Goal: Task Accomplishment & Management: Use online tool/utility

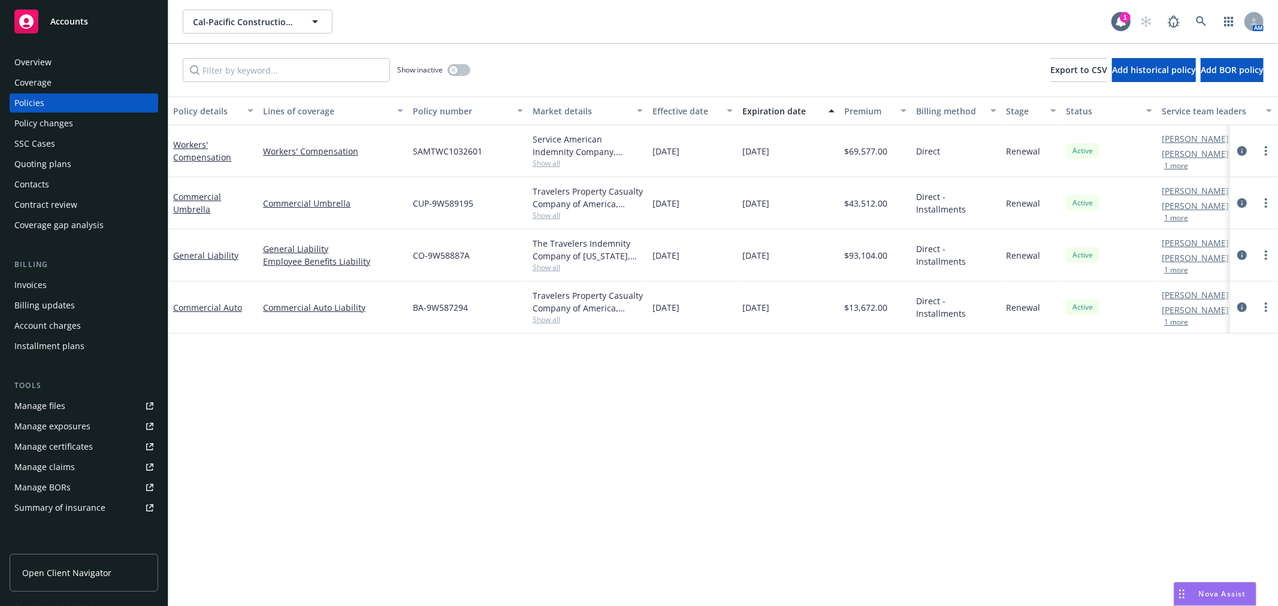
click at [31, 18] on icon at bounding box center [26, 21] width 14 height 14
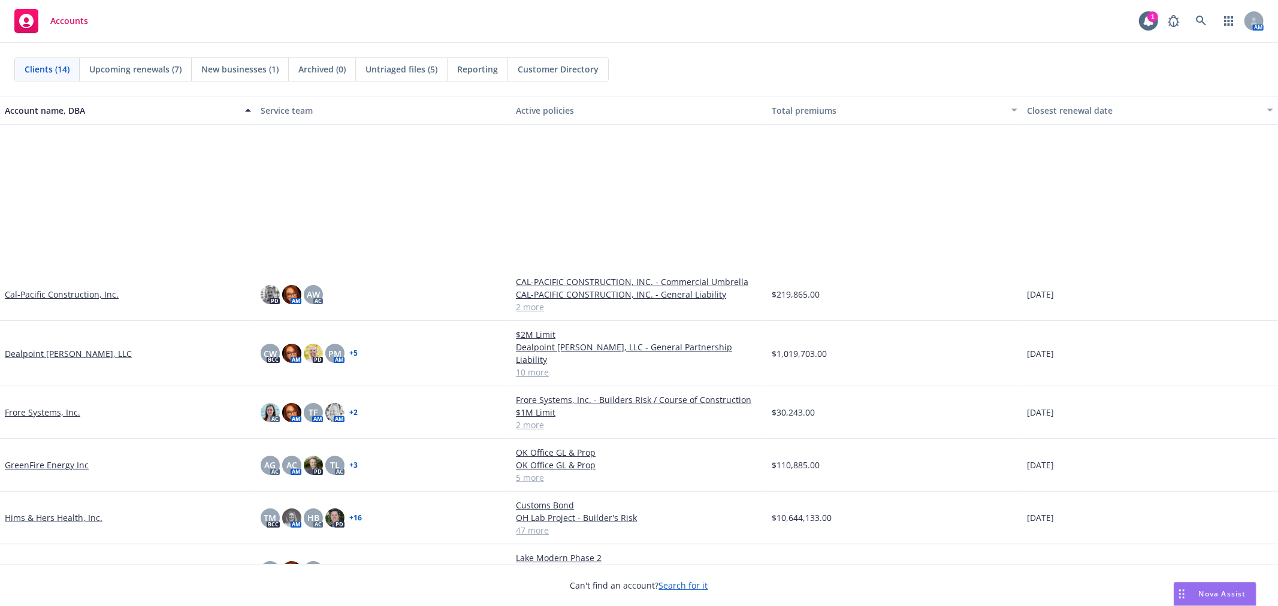
scroll to position [231, 0]
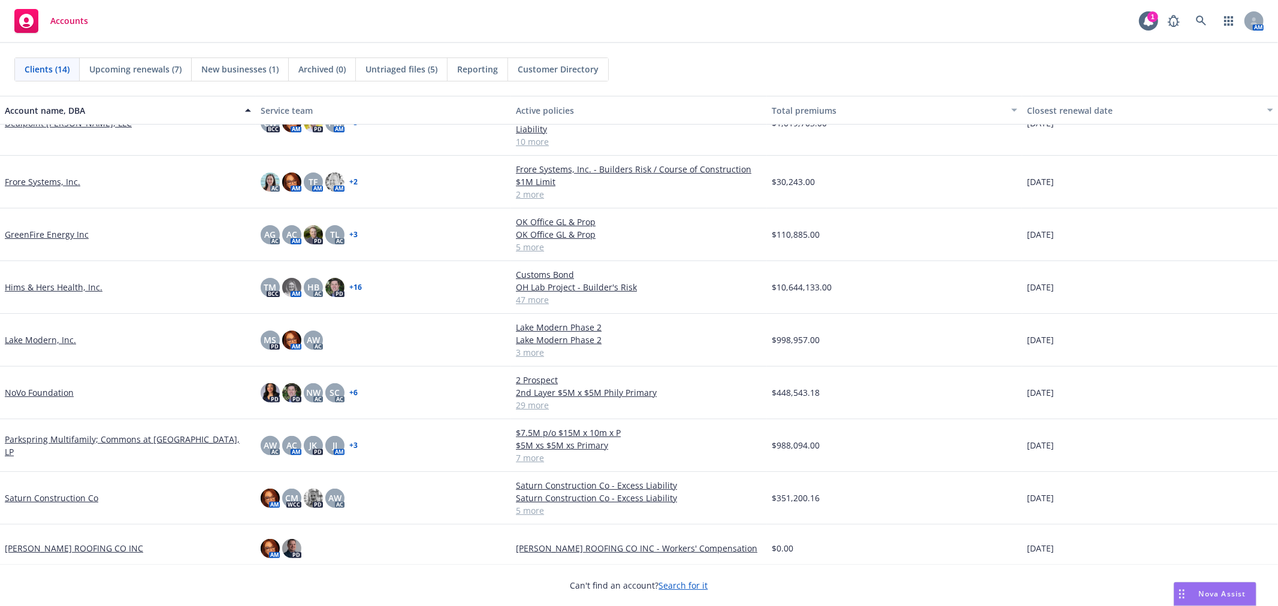
click at [50, 492] on link "Saturn Construction Co" at bounding box center [51, 498] width 93 height 13
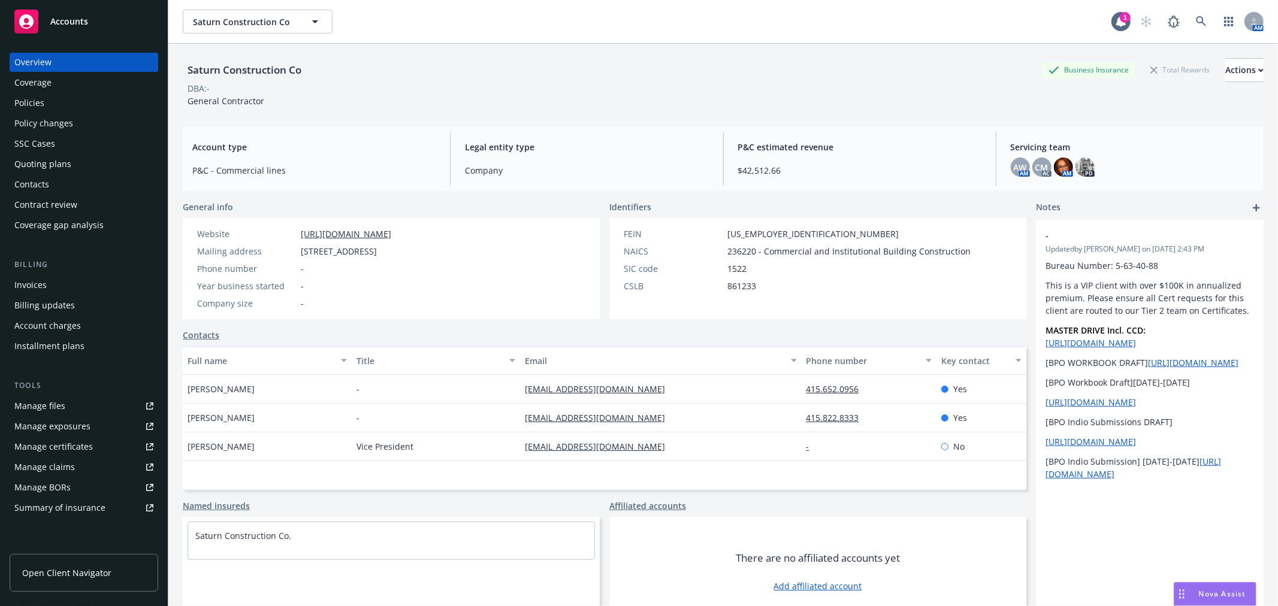
click at [1222, 588] on div "Nova Assist" at bounding box center [1214, 594] width 81 height 23
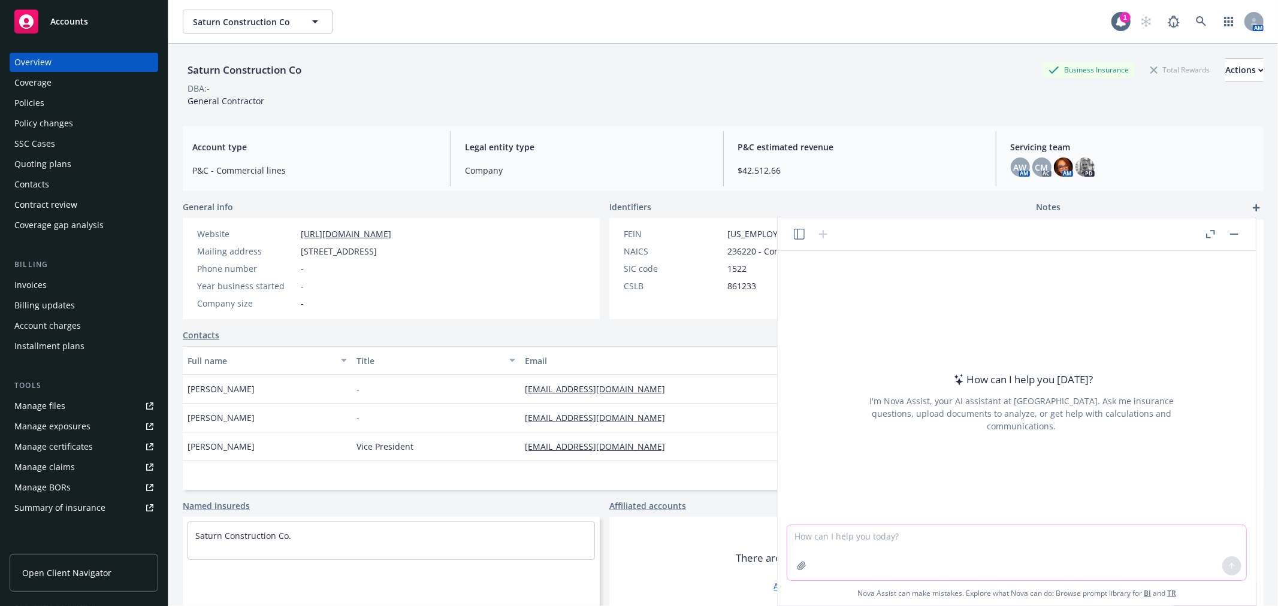
click at [991, 539] on textarea at bounding box center [1016, 552] width 459 height 55
click at [801, 565] on icon "button" at bounding box center [801, 566] width 8 height 8
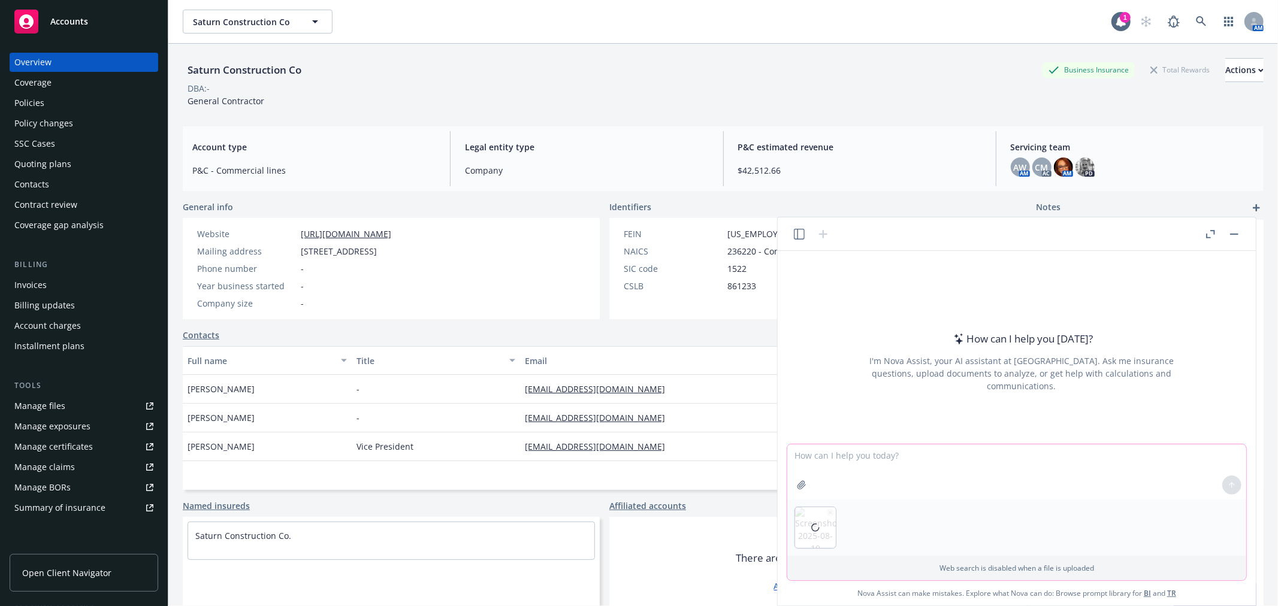
click at [829, 466] on textarea at bounding box center [1016, 471] width 459 height 55
type textarea "what is my % of change here?"
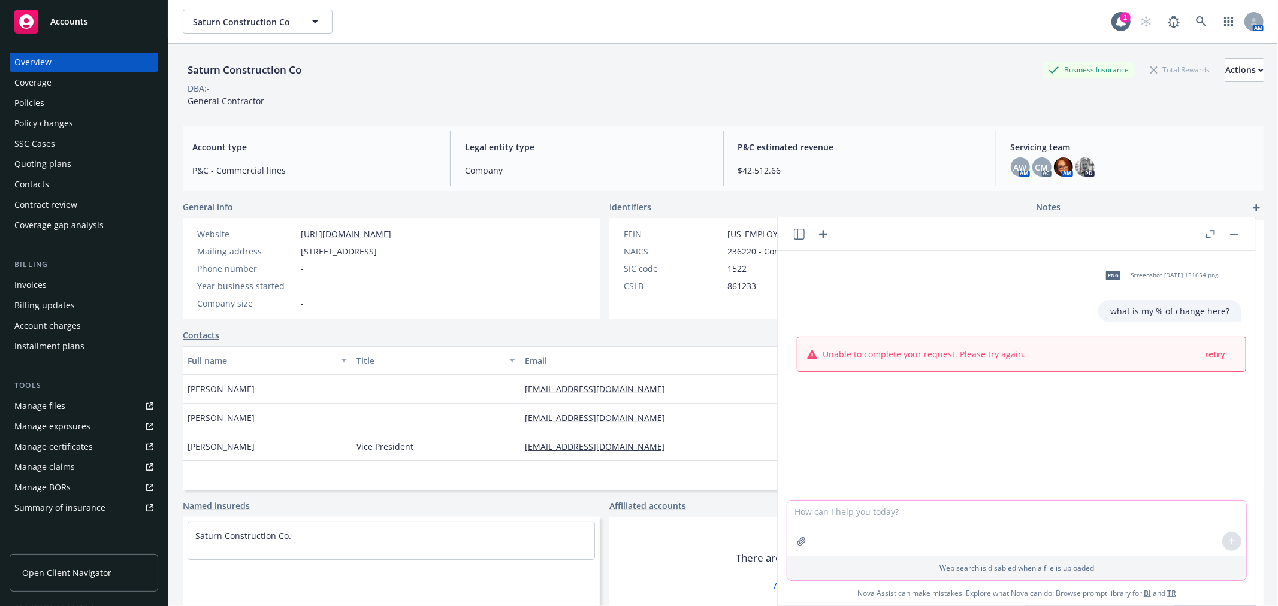
click at [849, 506] on textarea at bounding box center [1016, 528] width 459 height 55
type textarea "what is the percentage of change from $6.88 to $7.01?"
click at [1232, 535] on button at bounding box center [1231, 541] width 19 height 19
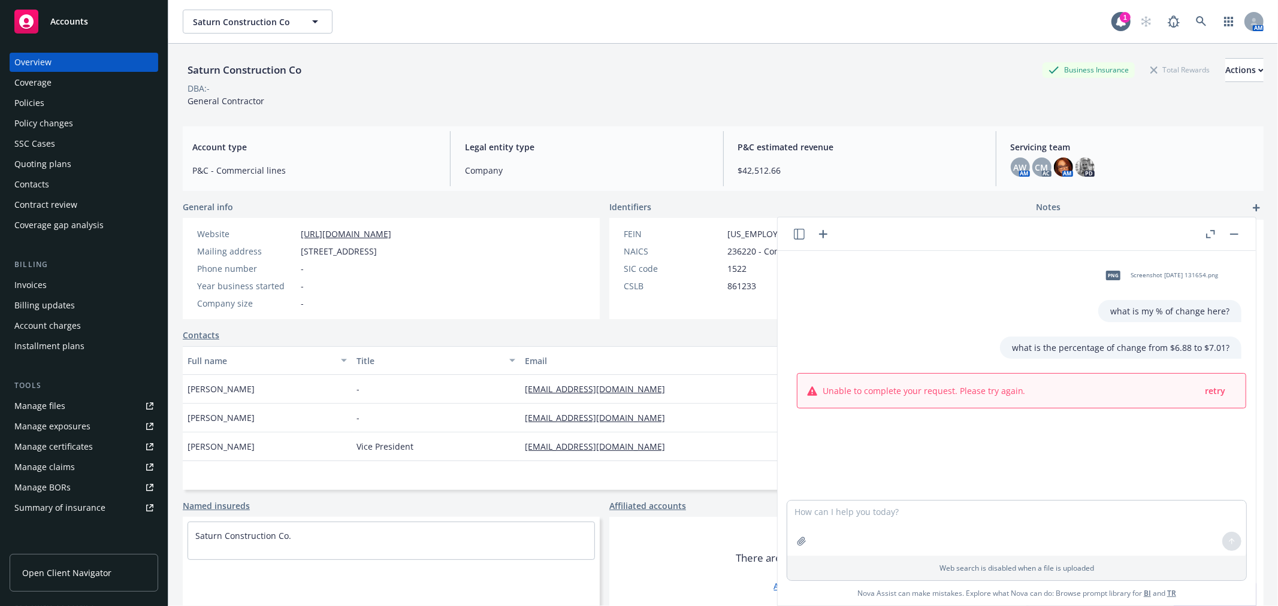
click at [823, 230] on icon "button" at bounding box center [823, 234] width 8 height 8
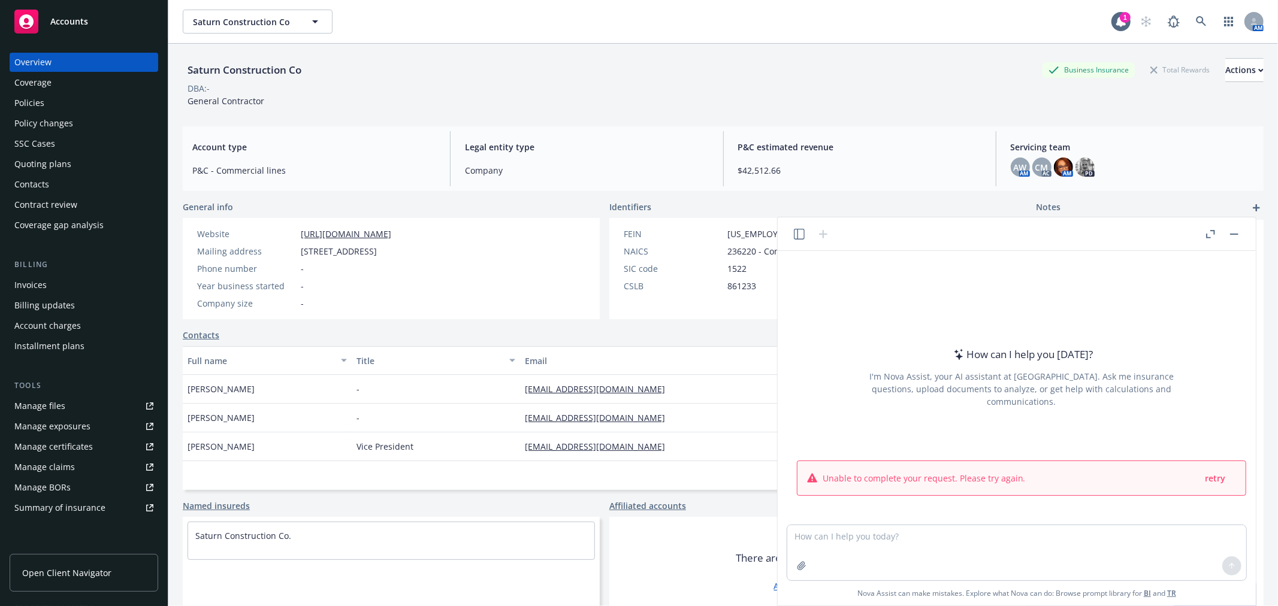
click at [1227, 234] on button "button" at bounding box center [1234, 234] width 14 height 14
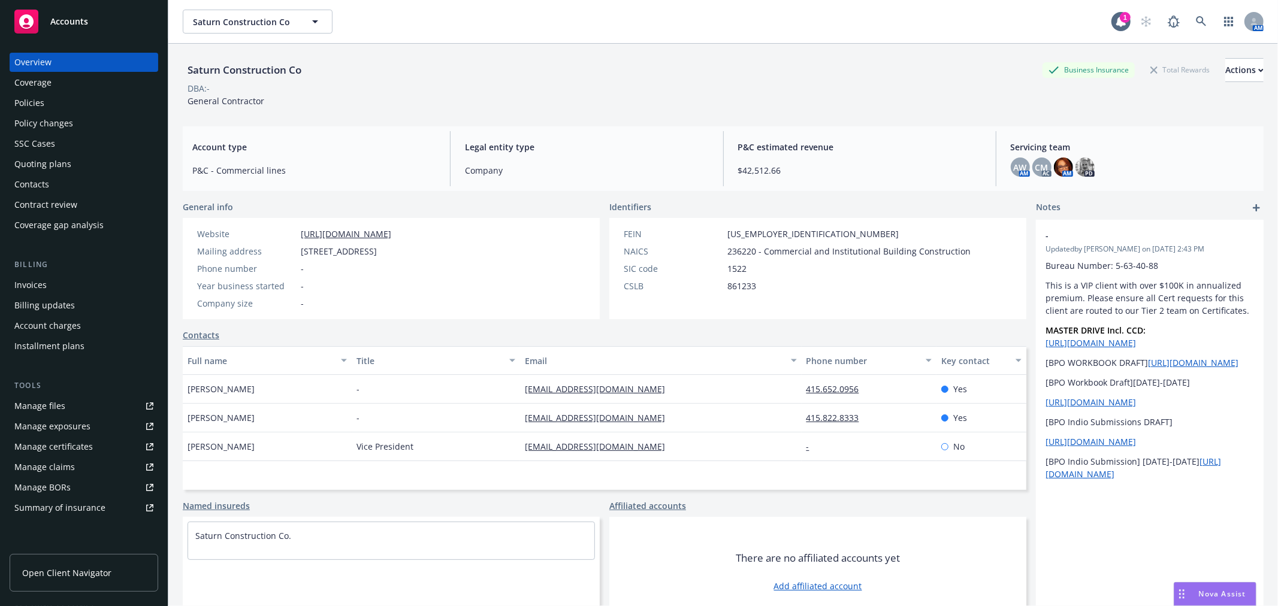
click at [1194, 587] on div "Nova Assist" at bounding box center [1214, 594] width 81 height 23
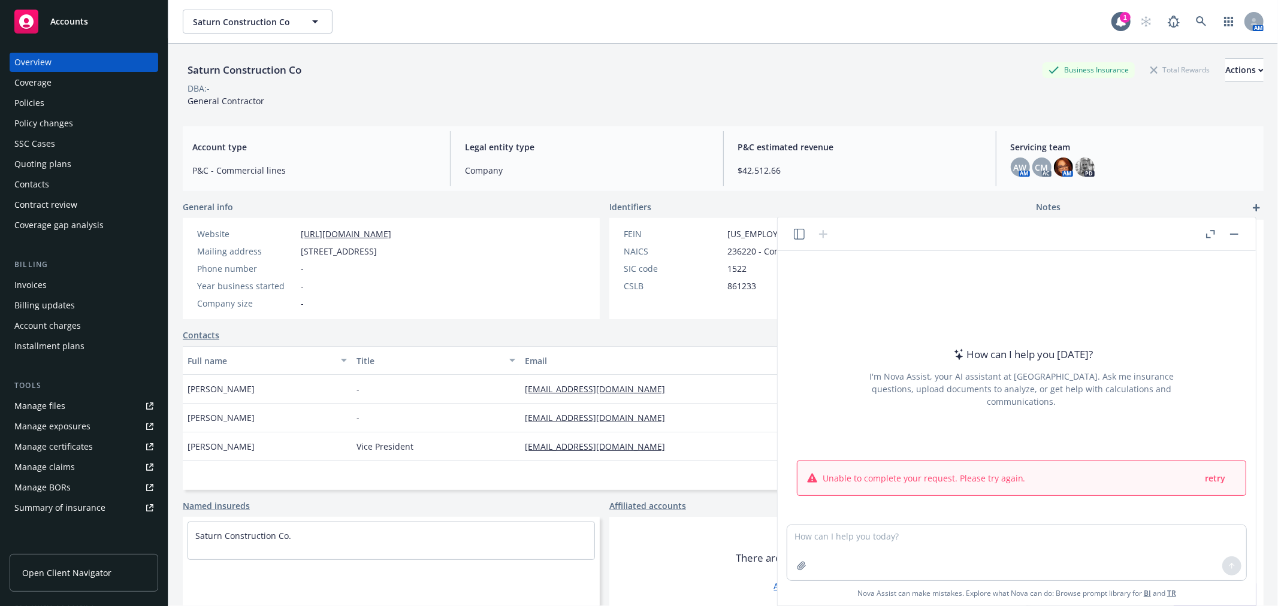
click at [794, 232] on icon "button" at bounding box center [799, 234] width 11 height 11
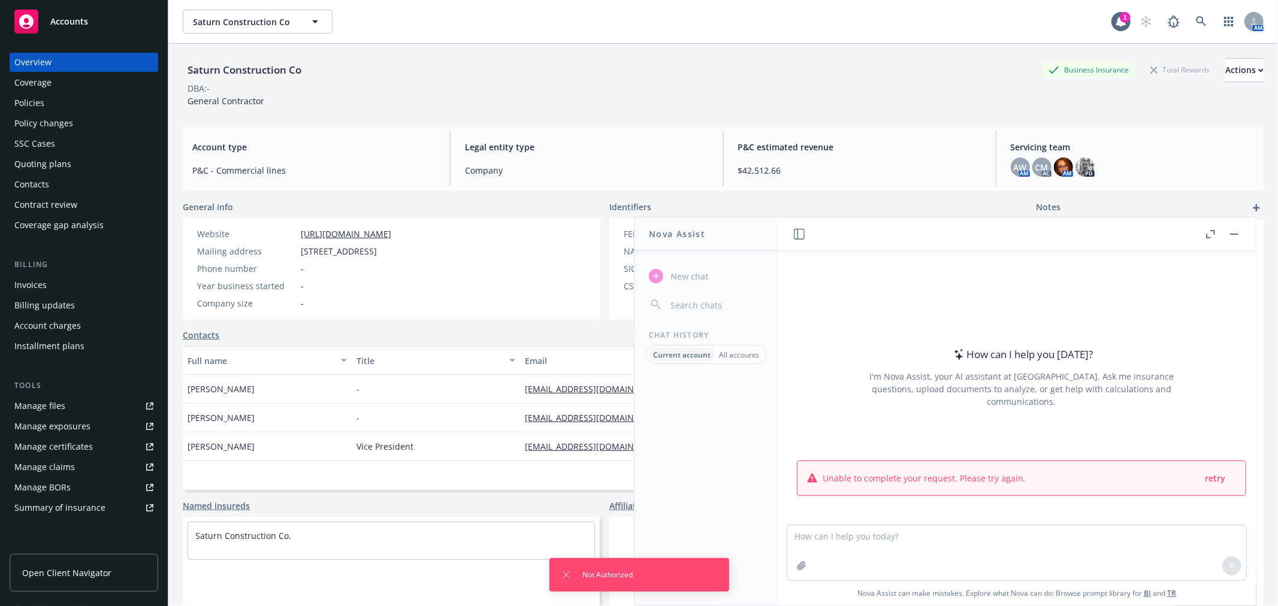
click at [740, 355] on p "All accounts" at bounding box center [739, 355] width 40 height 10
click at [565, 571] on icon "Dismiss notification" at bounding box center [566, 575] width 10 height 10
click at [1237, 231] on button "button" at bounding box center [1234, 234] width 14 height 14
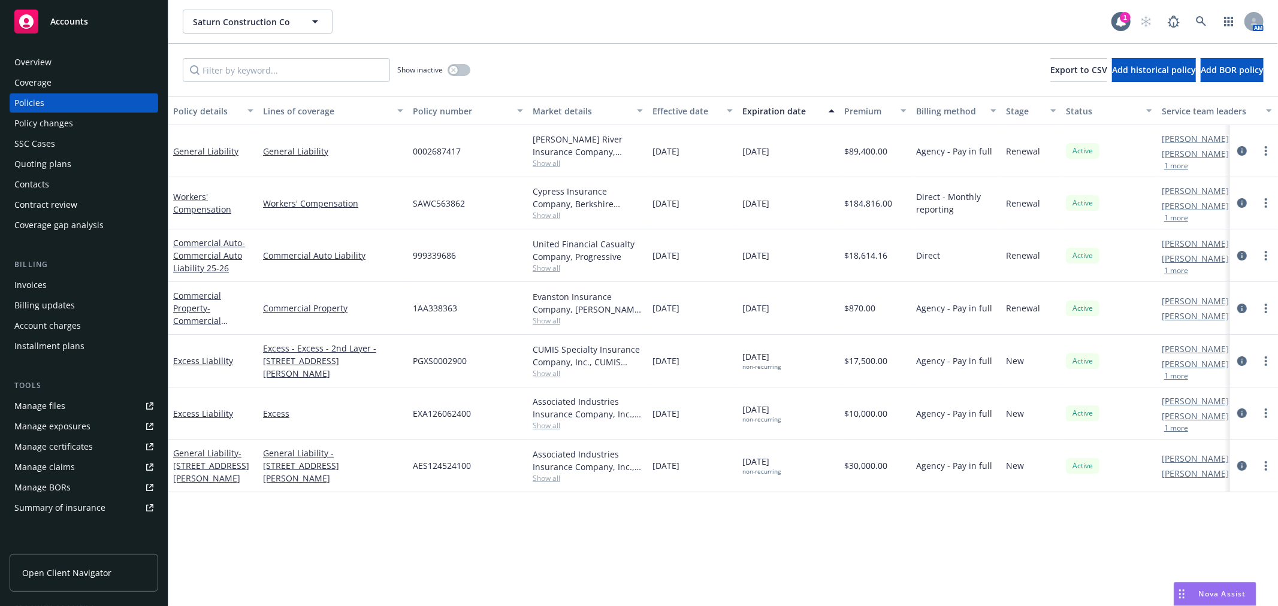
scroll to position [555, 0]
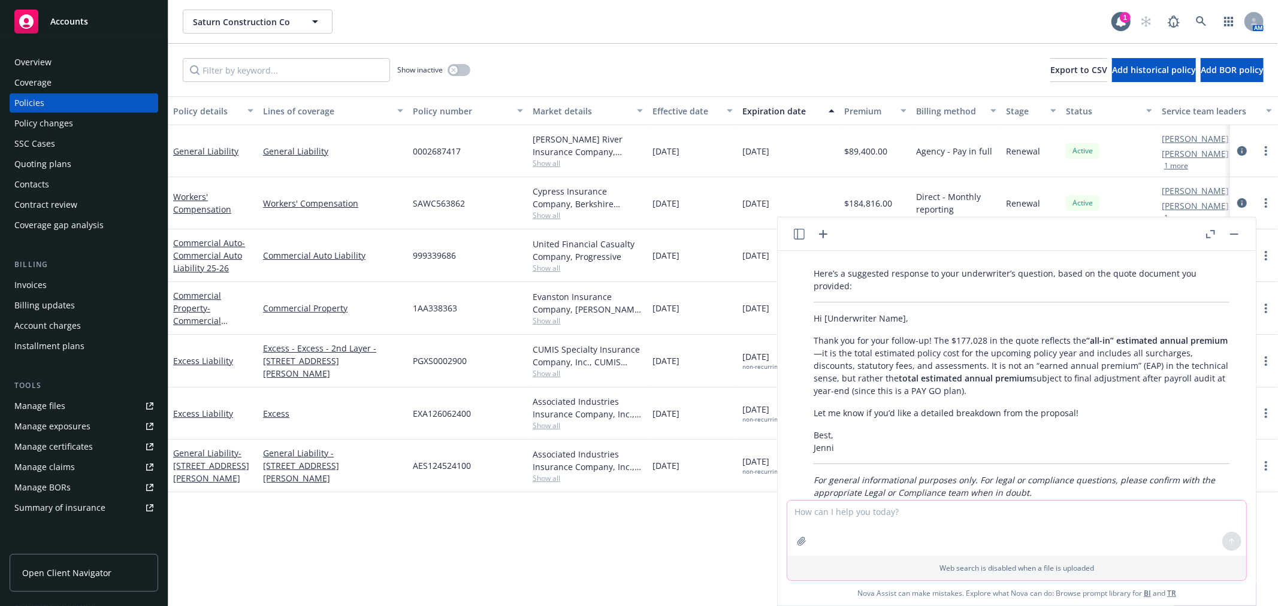
click at [857, 519] on textarea at bounding box center [1016, 528] width 459 height 55
click at [1034, 519] on textarea "what is my grand total for these policies:" at bounding box center [1016, 528] width 459 height 55
paste textarea "$26,506.13 $24,350.48"
type textarea "what is my grand total for these policies: $26,506.13 $24,350.48"
click at [1232, 544] on icon at bounding box center [1231, 541] width 8 height 8
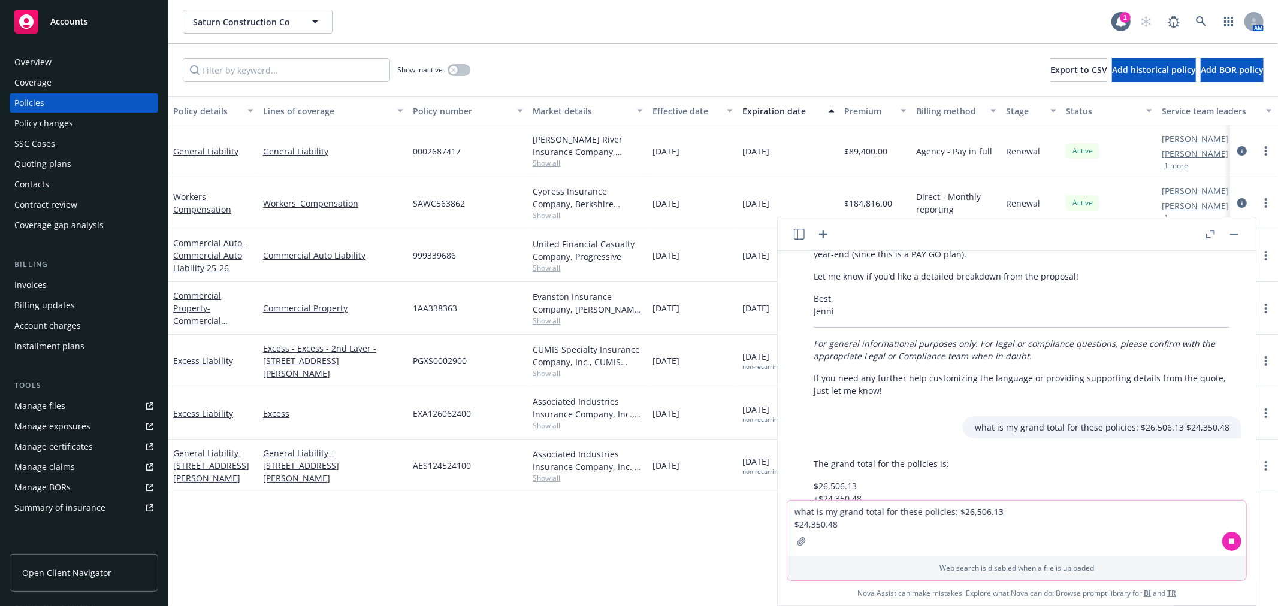
scroll to position [764, 0]
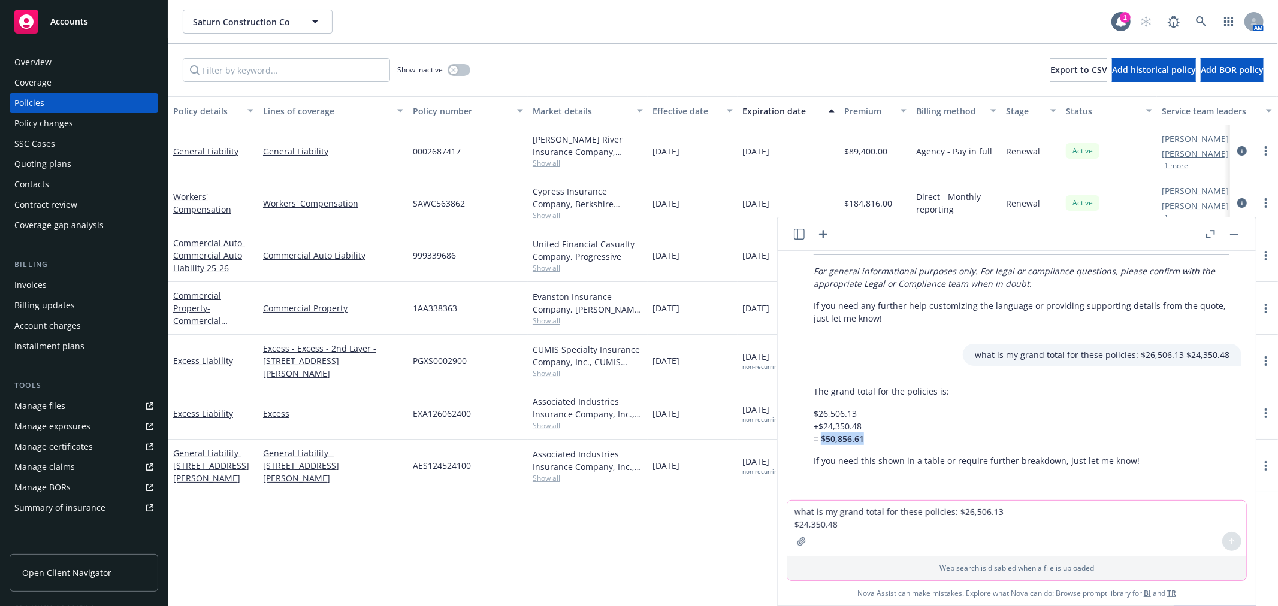
drag, startPoint x: 865, startPoint y: 436, endPoint x: 821, endPoint y: 441, distance: 44.1
click at [821, 441] on p "$26,506.13 +$24,350.48 = $50,856.61" at bounding box center [976, 426] width 326 height 38
copy span "$50,856.61"
click at [909, 525] on textarea "what is my grand total for these policies: $26,506.13 $24,350.48" at bounding box center [1016, 528] width 459 height 55
click at [873, 524] on textarea at bounding box center [1016, 528] width 459 height 55
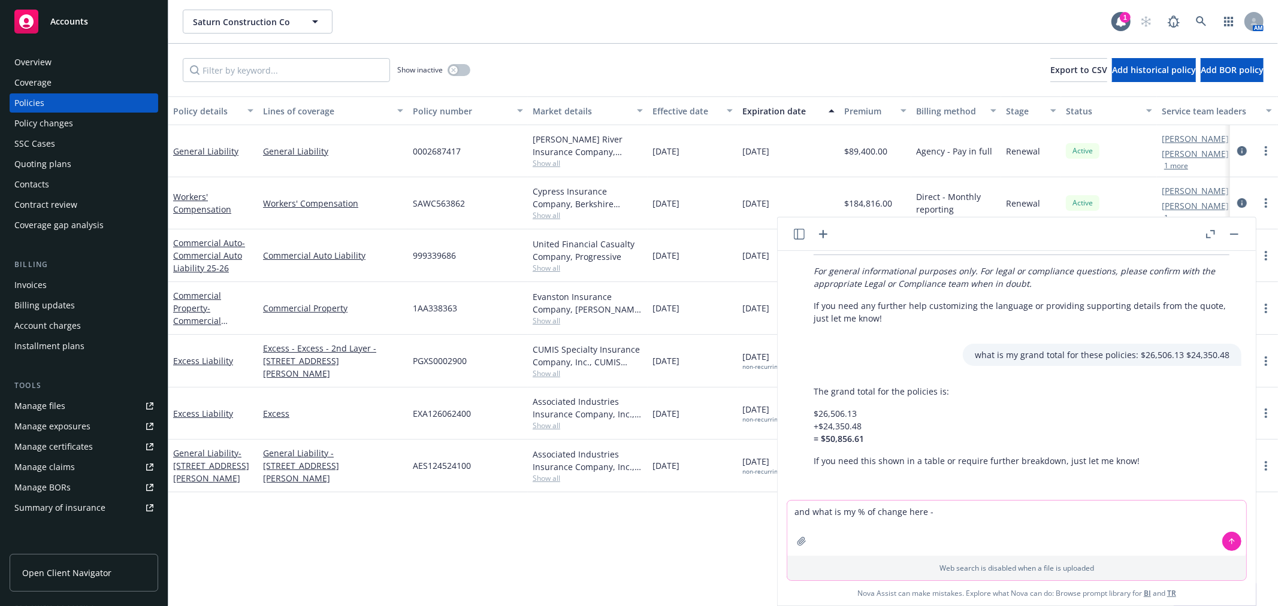
paste textarea
type textarea "and what is my % of change here"
click at [799, 538] on icon "button" at bounding box center [802, 542] width 10 height 10
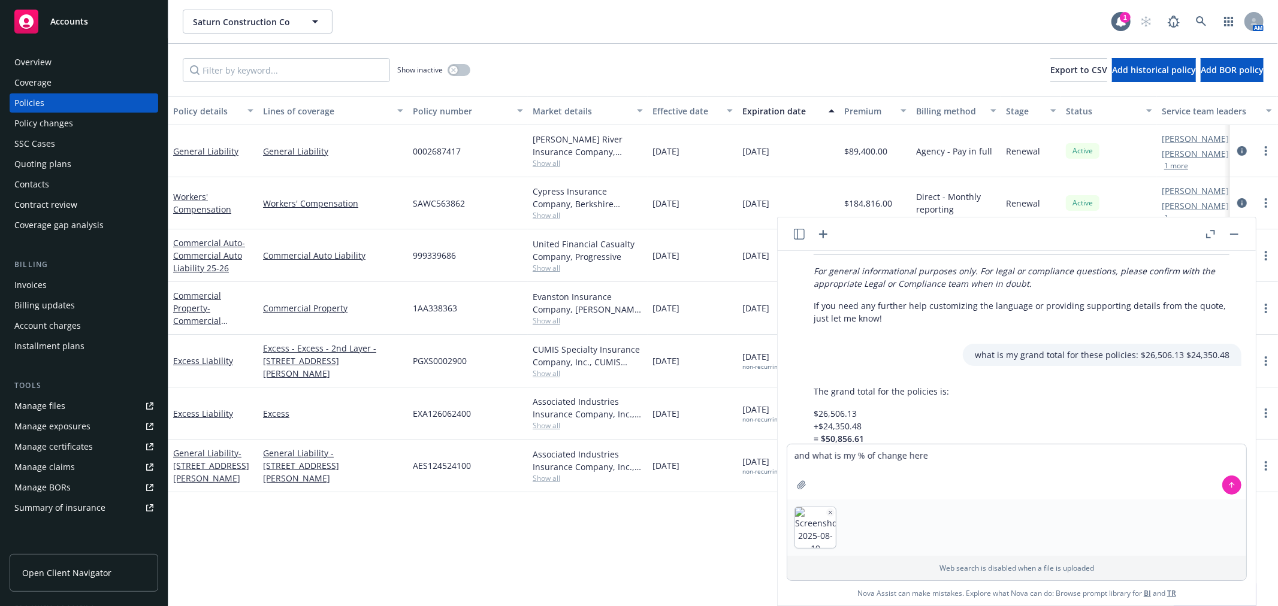
click at [1232, 485] on icon at bounding box center [1232, 485] width 0 height 5
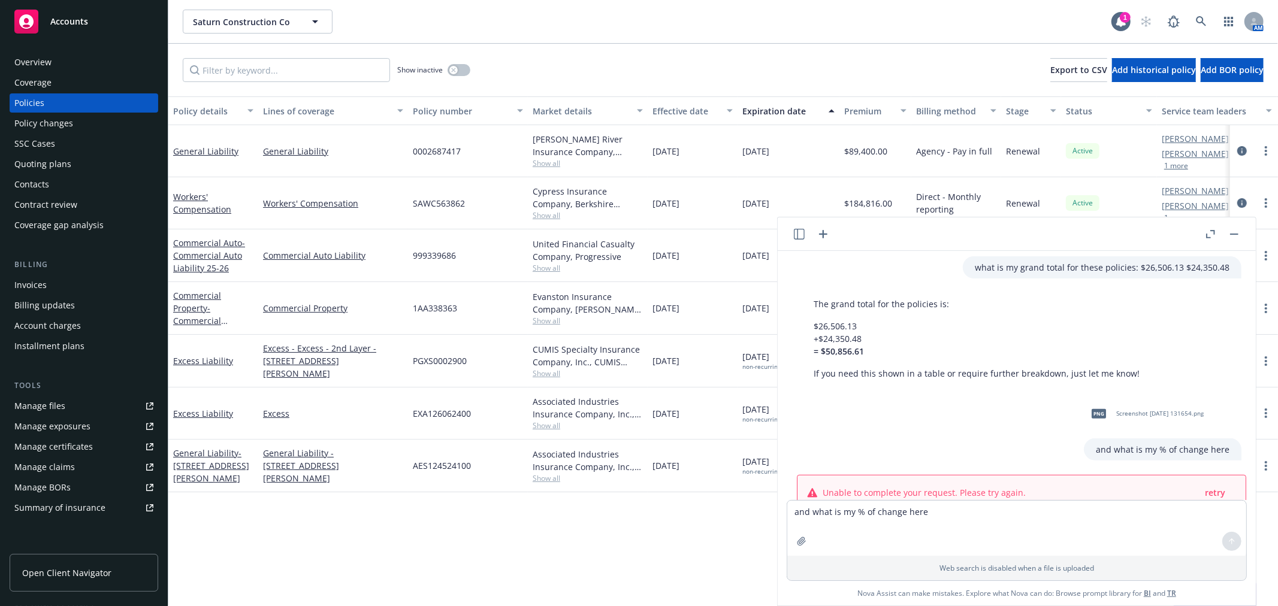
scroll to position [889, 0]
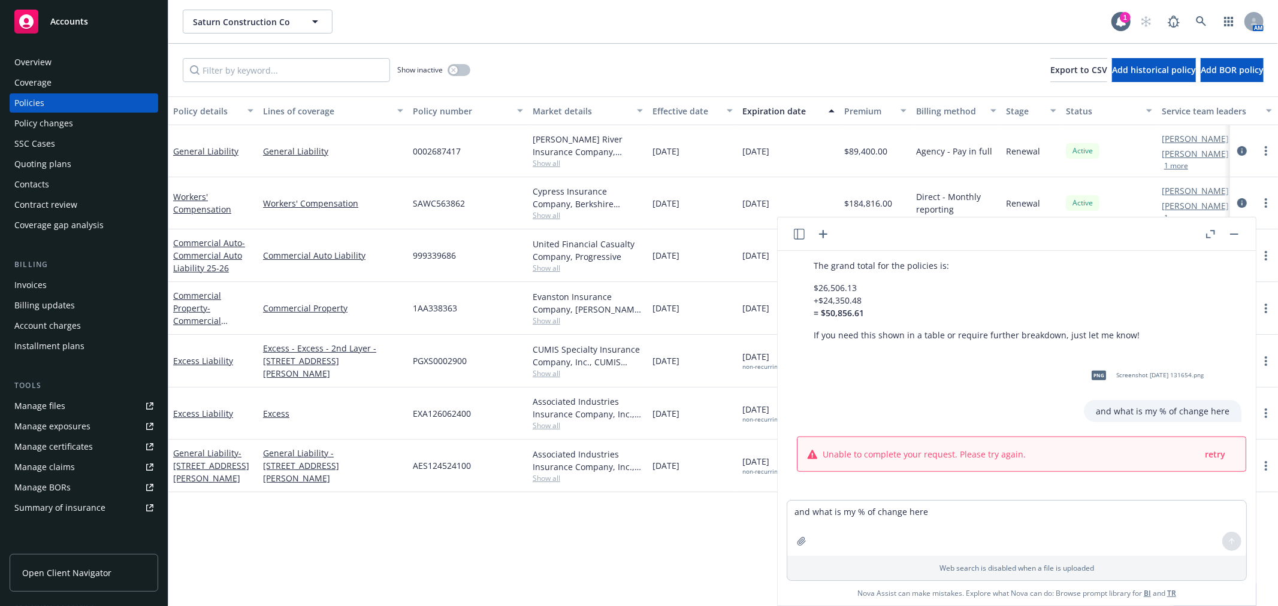
click at [824, 232] on icon "button" at bounding box center [823, 234] width 14 height 14
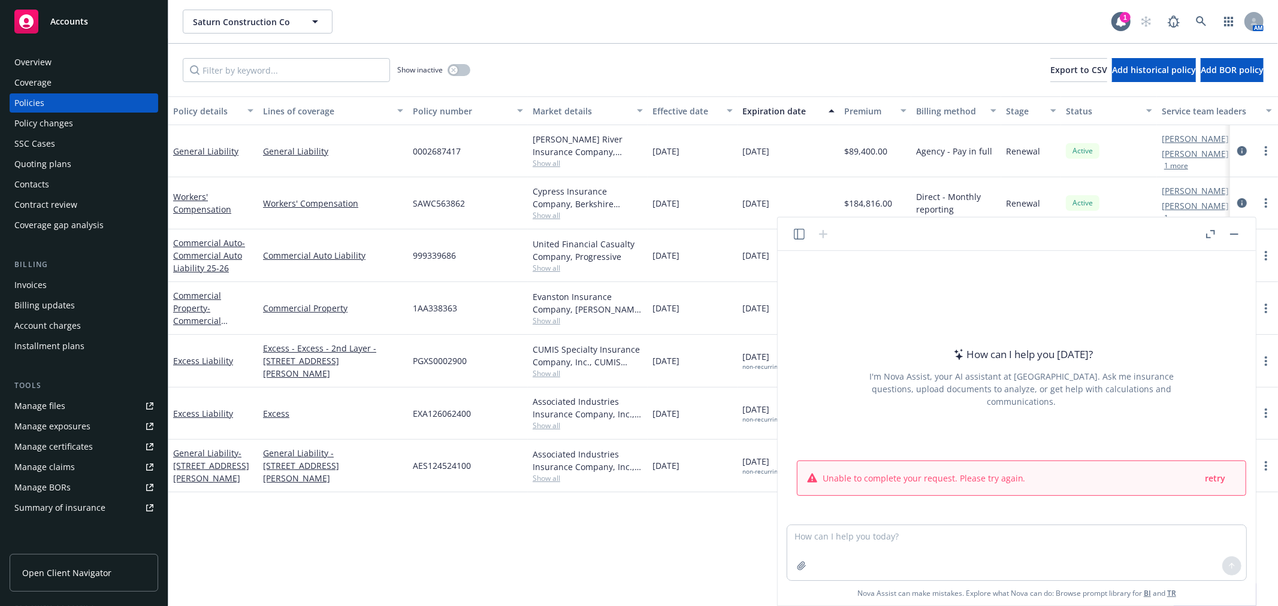
click at [1239, 231] on button "button" at bounding box center [1234, 234] width 14 height 14
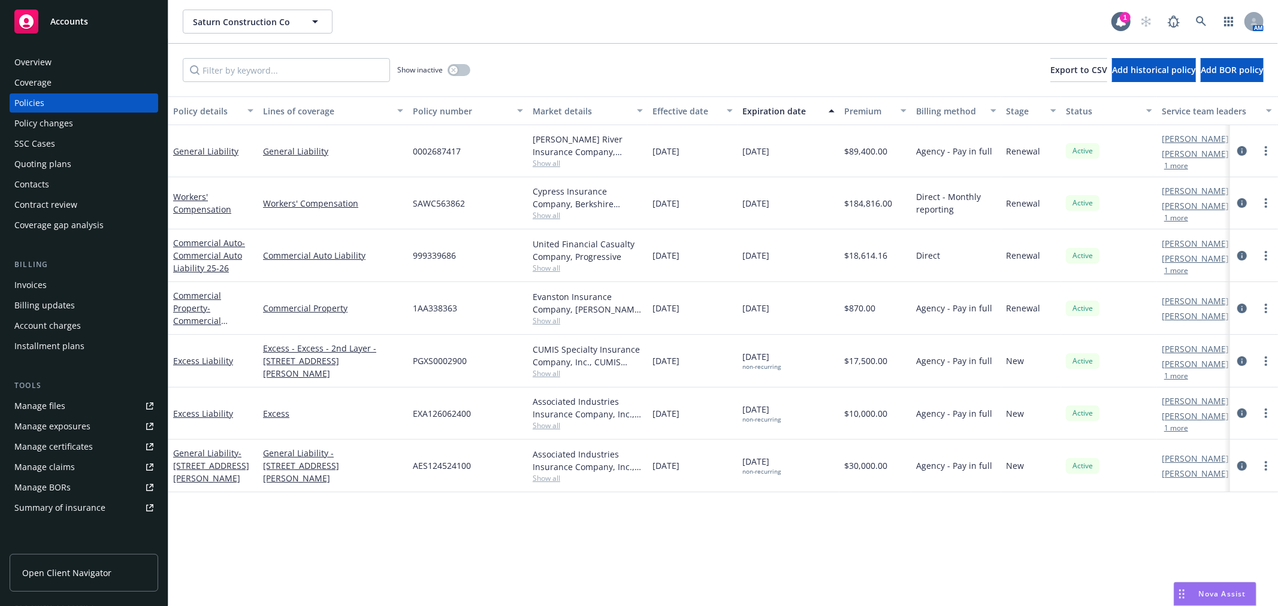
click at [1200, 595] on span "Nova Assist" at bounding box center [1222, 594] width 47 height 10
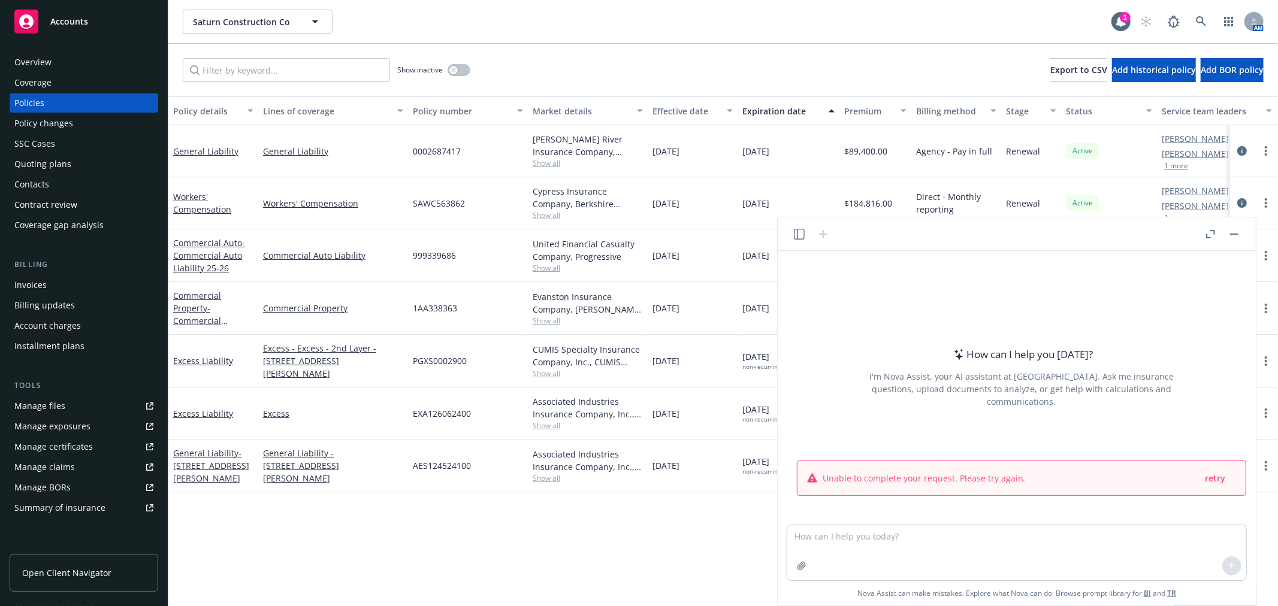
click at [797, 232] on icon "button" at bounding box center [799, 234] width 11 height 11
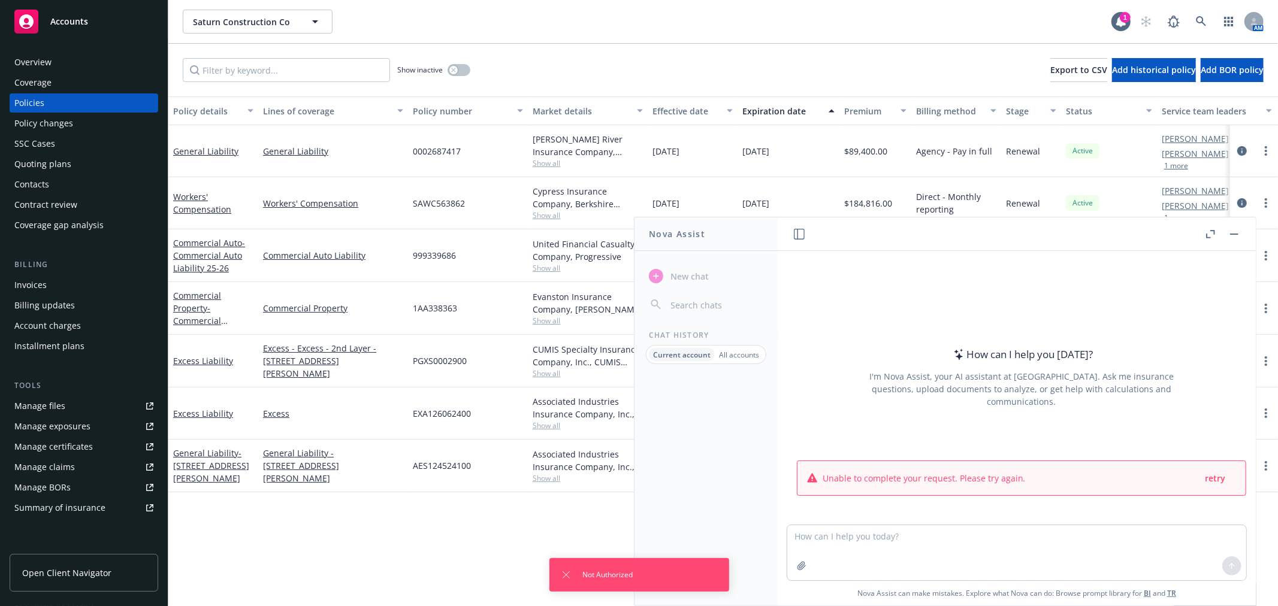
click at [797, 232] on icon "button" at bounding box center [799, 234] width 11 height 11
click at [1205, 478] on span "retry" at bounding box center [1215, 478] width 20 height 11
